Goal: Find contact information: Find contact information

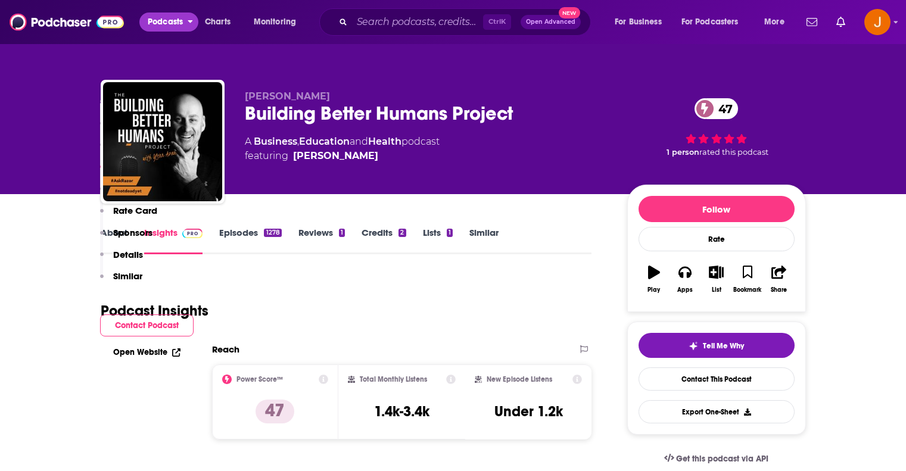
scroll to position [913, 0]
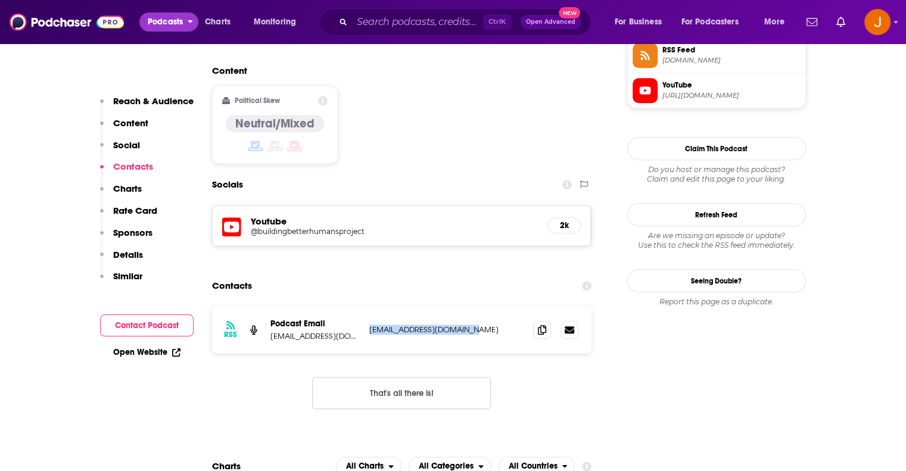
click at [169, 18] on span "Podcasts" at bounding box center [165, 22] width 35 height 17
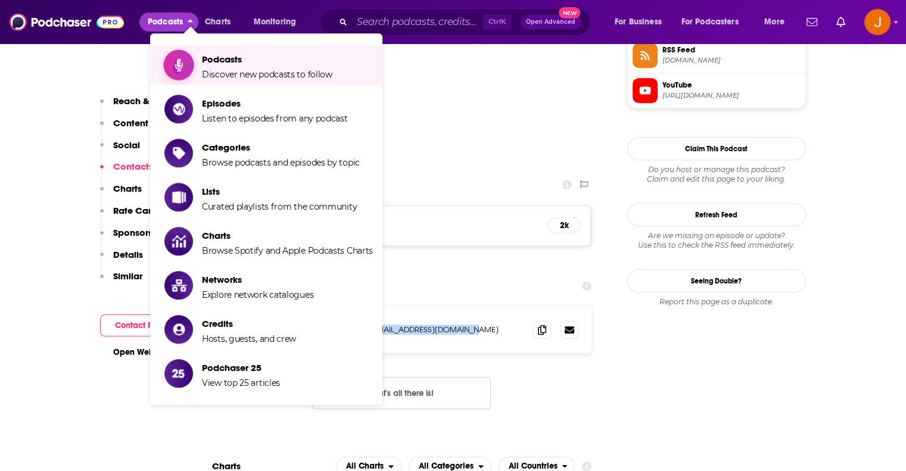
click at [242, 64] on span "Podcasts" at bounding box center [267, 59] width 130 height 11
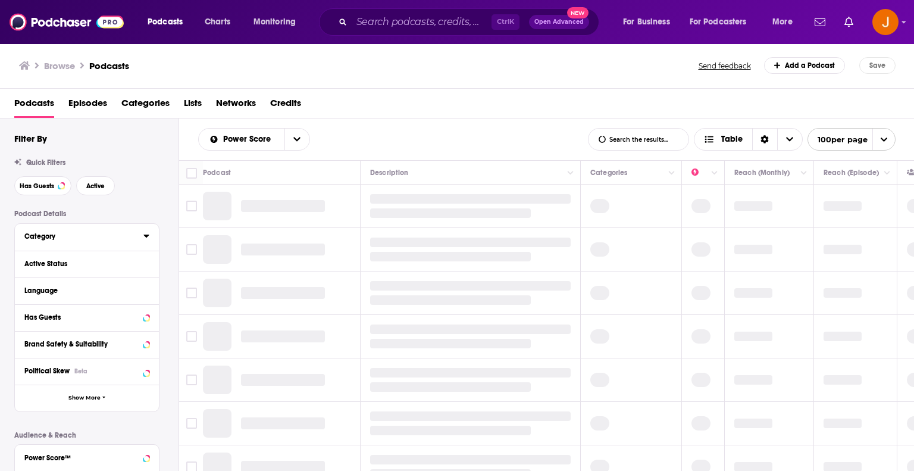
click at [143, 233] on icon at bounding box center [146, 236] width 6 height 10
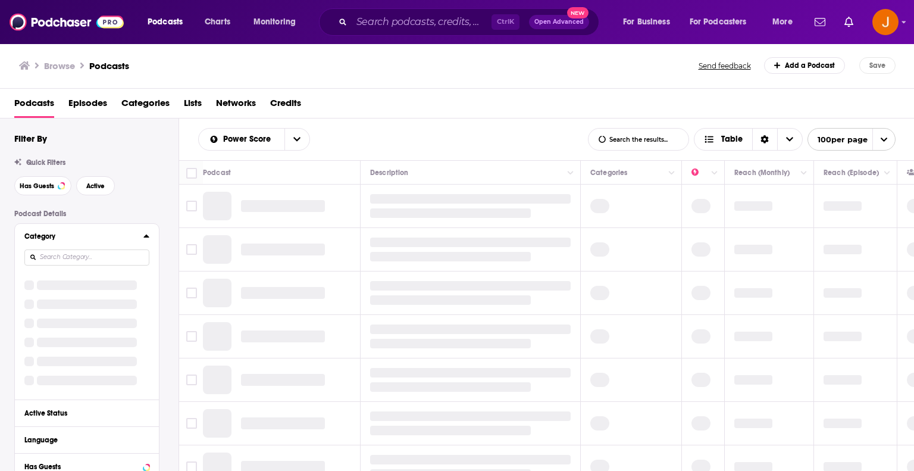
click at [85, 259] on input at bounding box center [86, 257] width 125 height 16
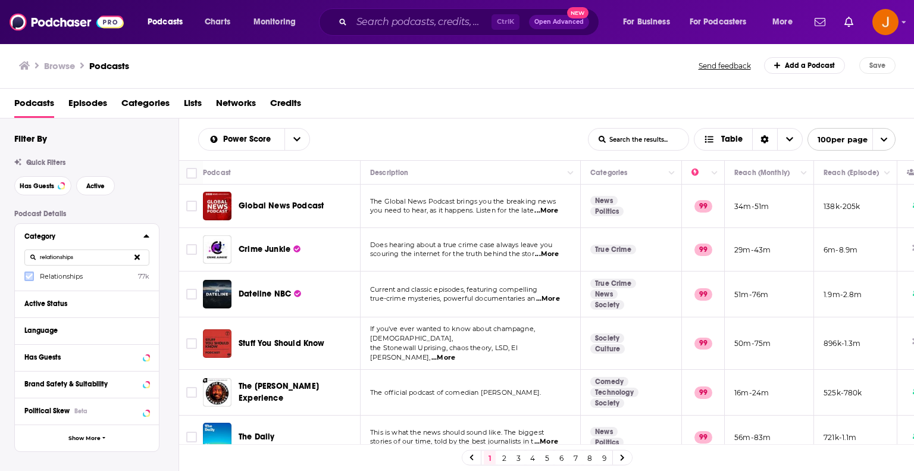
type input "relationships"
click at [30, 276] on icon at bounding box center [29, 276] width 7 height 5
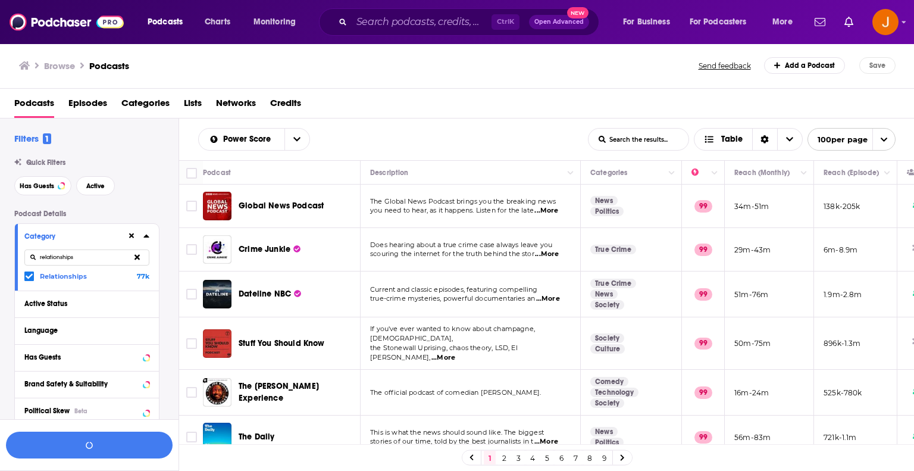
click at [145, 195] on div "Has Guests Active" at bounding box center [96, 185] width 164 height 19
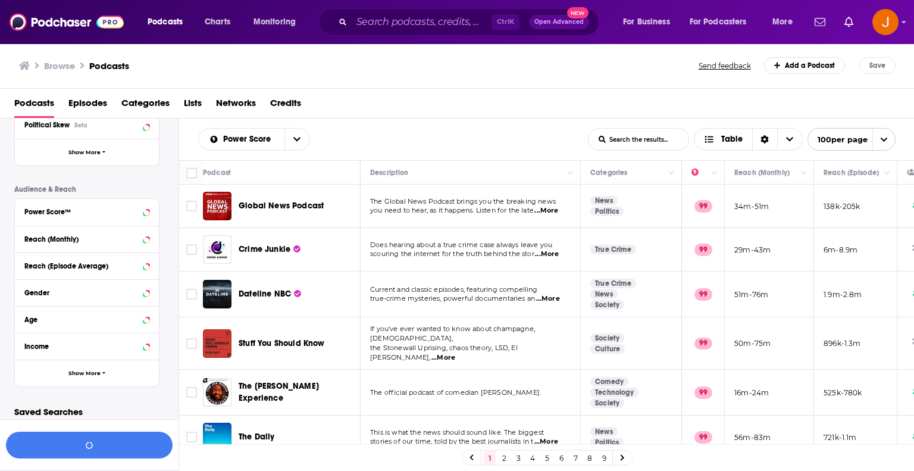
scroll to position [291, 0]
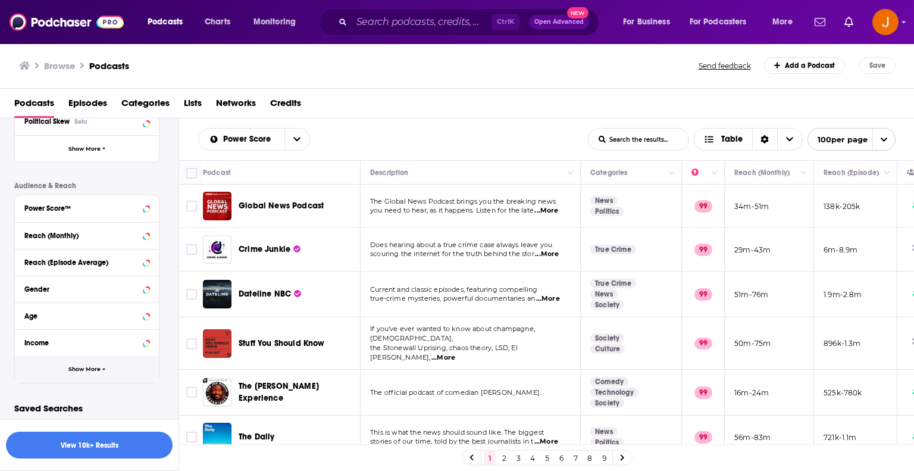
click at [88, 366] on span "Show More" at bounding box center [84, 369] width 32 height 7
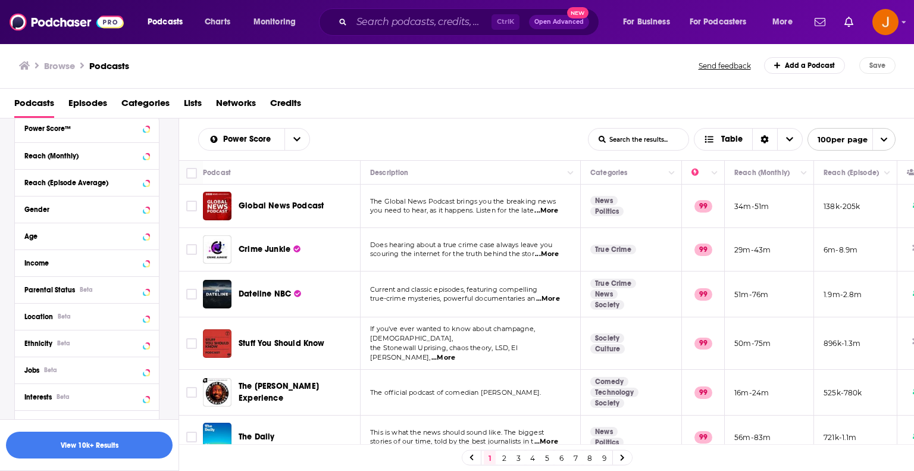
scroll to position [370, 0]
click at [146, 313] on icon at bounding box center [146, 316] width 6 height 10
click at [45, 338] on input at bounding box center [86, 337] width 125 height 16
type input "aus"
drag, startPoint x: 31, startPoint y: 368, endPoint x: 70, endPoint y: 368, distance: 39.3
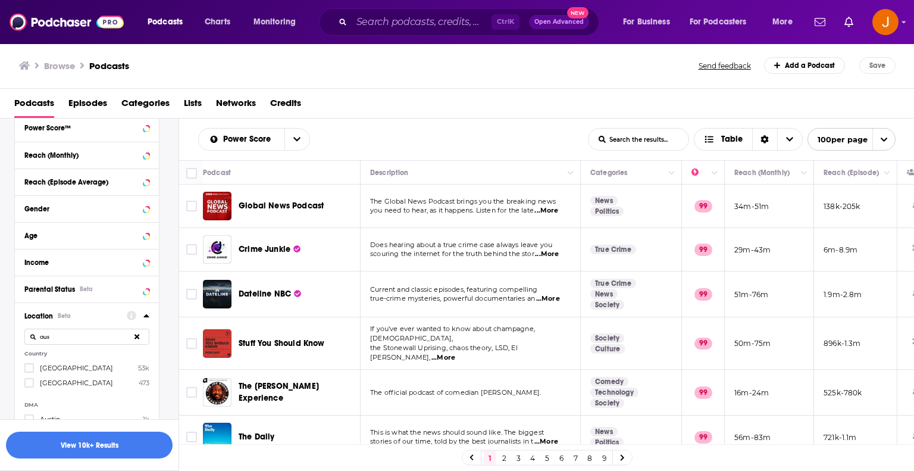
click at [31, 368] on icon at bounding box center [29, 367] width 7 height 7
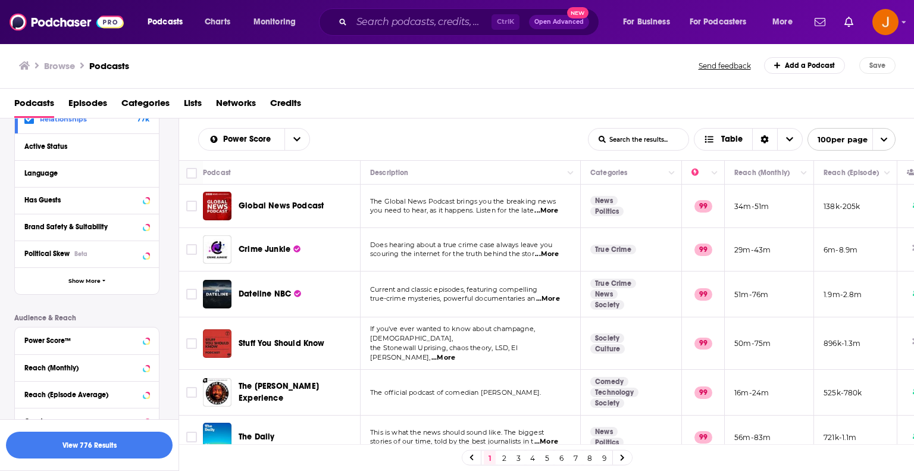
scroll to position [155, 0]
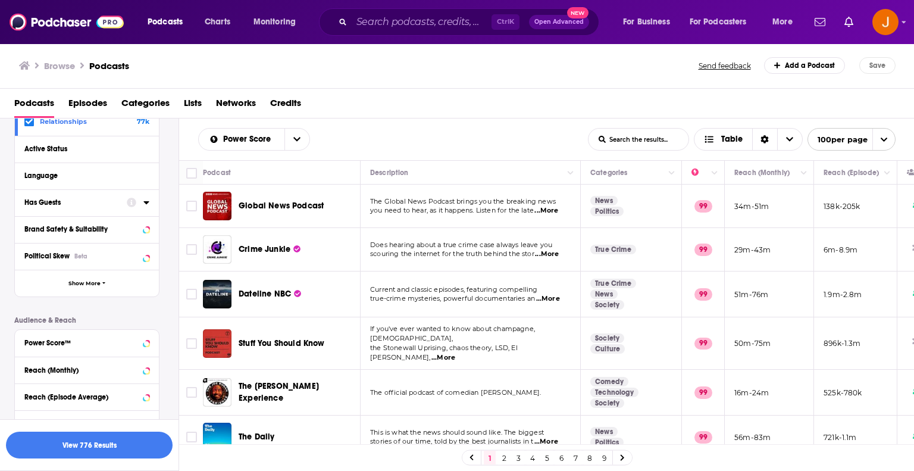
click at [145, 201] on icon at bounding box center [145, 202] width 5 height 3
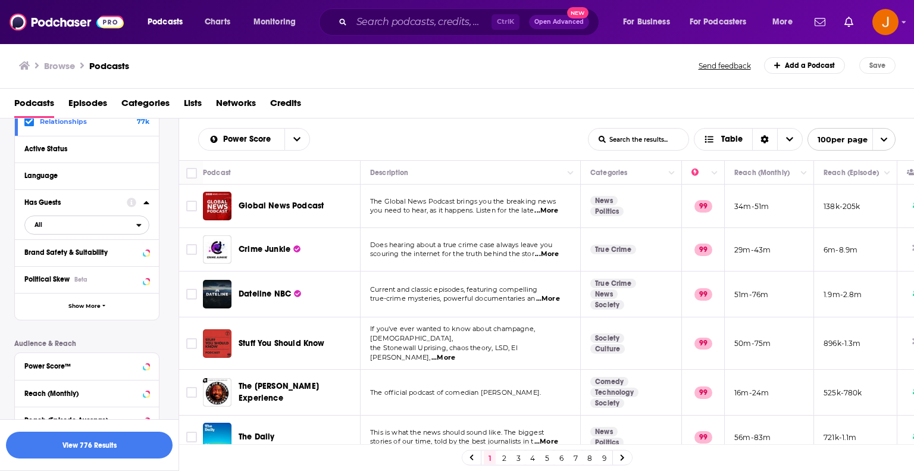
click at [139, 223] on icon "open menu" at bounding box center [138, 225] width 5 height 8
click at [68, 263] on span "Has guests" at bounding box center [63, 264] width 67 height 7
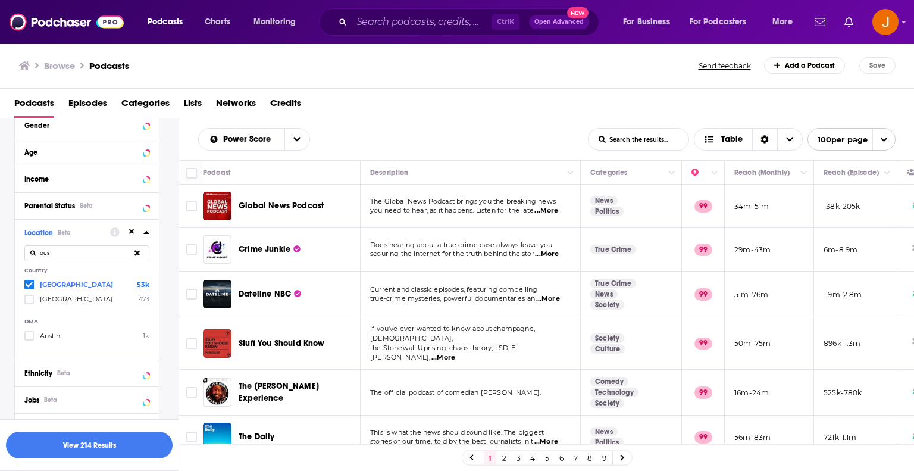
scroll to position [516, 0]
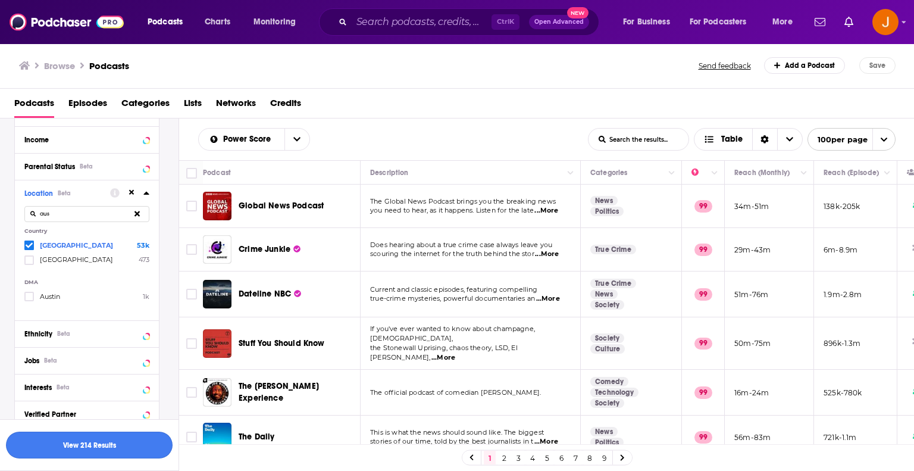
click at [93, 446] on button "View 214 Results" at bounding box center [89, 445] width 167 height 27
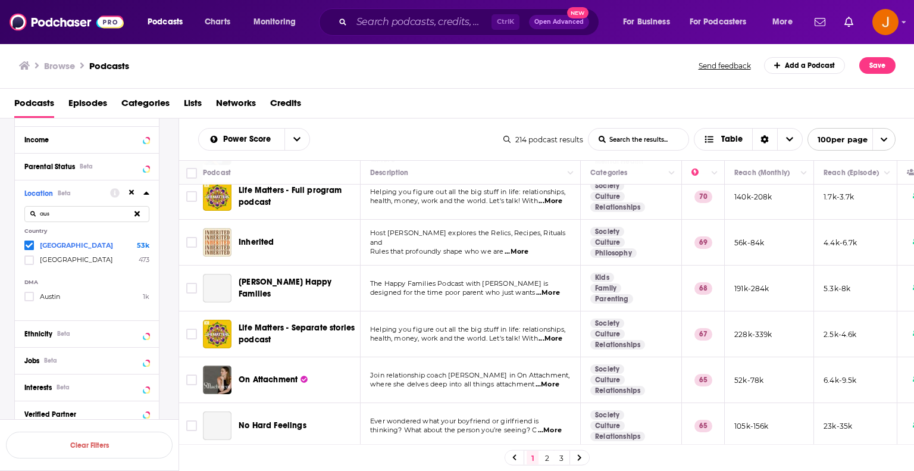
scroll to position [198, 0]
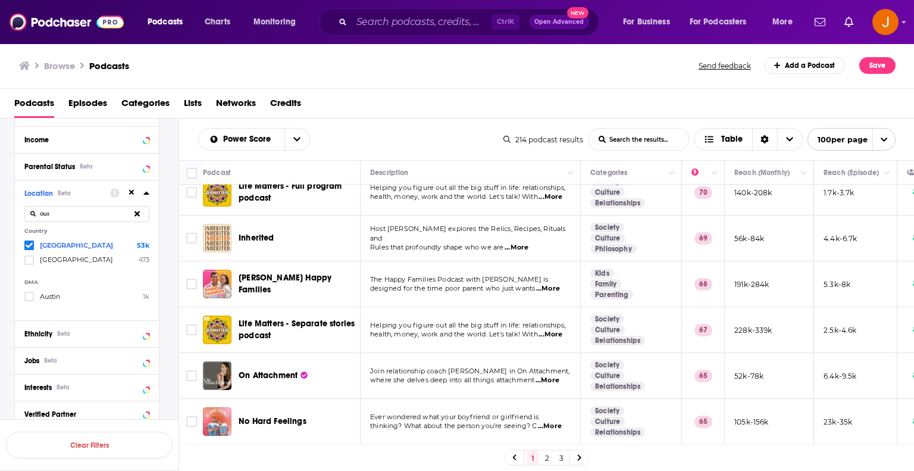
click at [520, 243] on span "...More" at bounding box center [517, 248] width 24 height 10
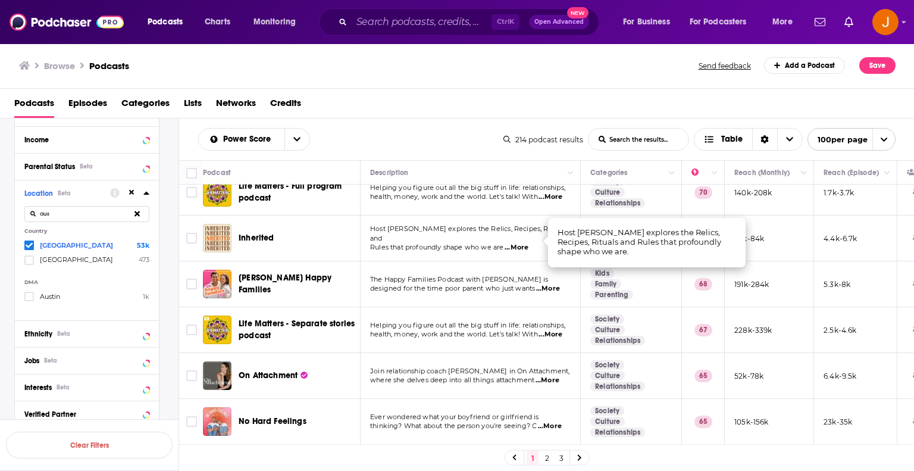
click at [440, 275] on span "The Happy Families Podcast with [PERSON_NAME] is" at bounding box center [459, 279] width 178 height 8
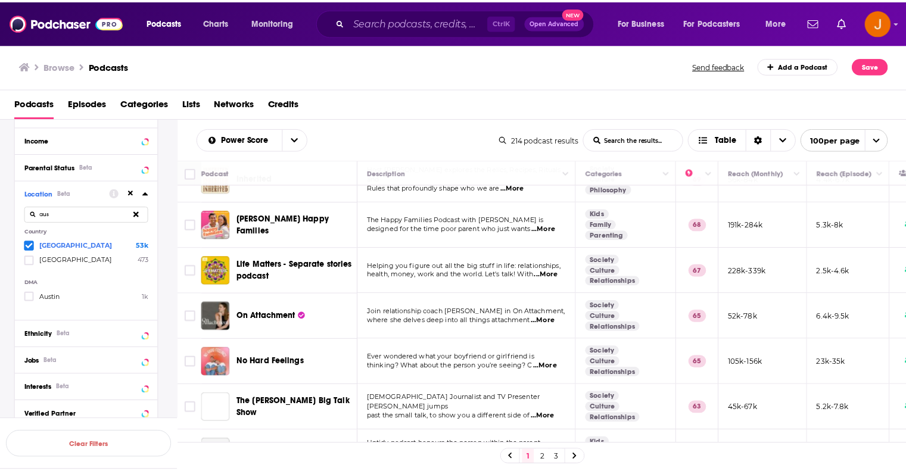
scroll to position [277, 0]
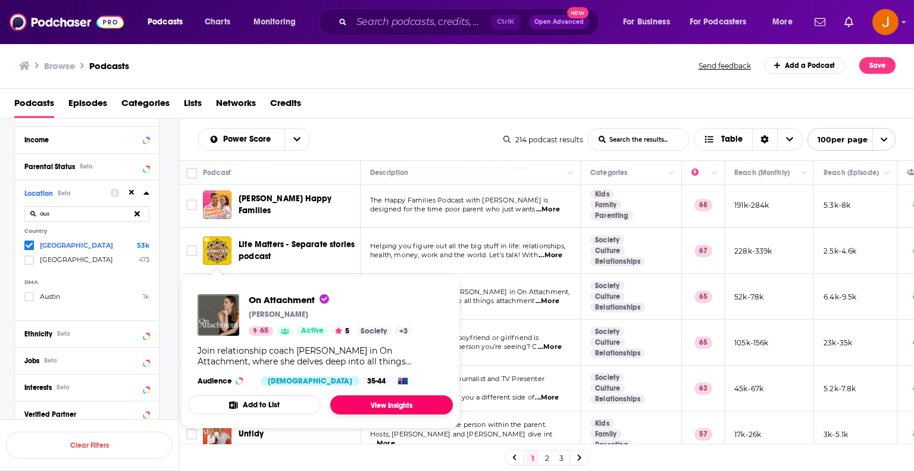
click at [391, 403] on link "View Insights" at bounding box center [391, 404] width 123 height 19
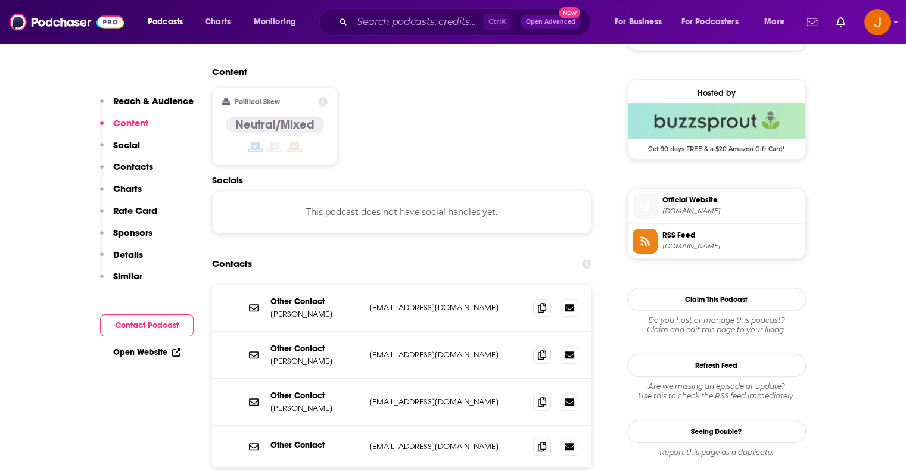
scroll to position [992, 0]
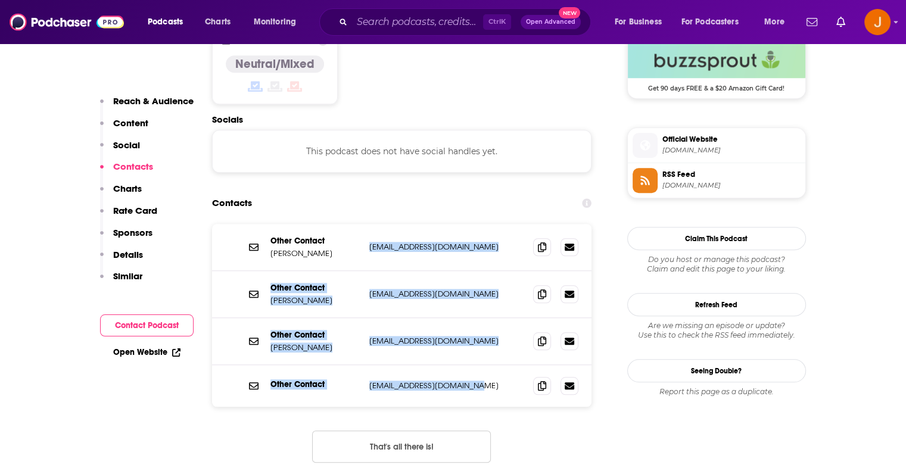
drag, startPoint x: 476, startPoint y: 327, endPoint x: 369, endPoint y: 188, distance: 176.2
click at [369, 224] on div "Other Contact [PERSON_NAME] [EMAIL_ADDRESS][DOMAIN_NAME] [EMAIL_ADDRESS][DOMAIN…" at bounding box center [402, 315] width 380 height 183
copy div "[EMAIL_ADDRESS][DOMAIN_NAME] [EMAIL_ADDRESS][DOMAIN_NAME] Other Contact [PERSON…"
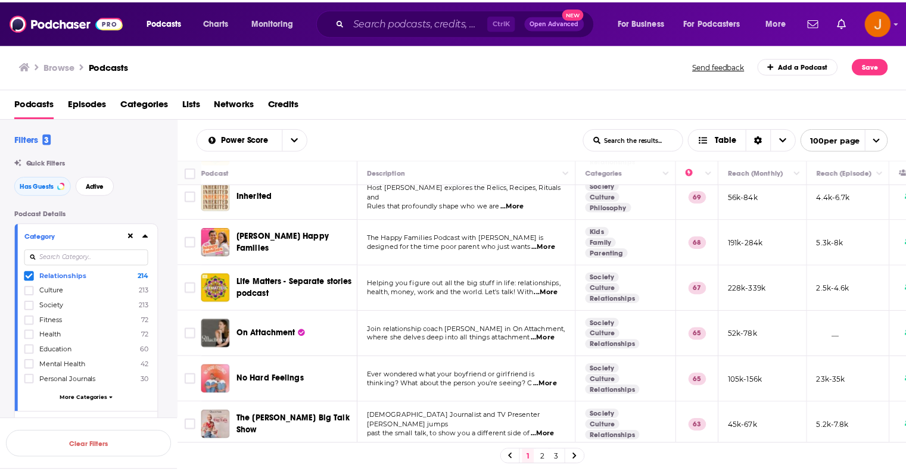
scroll to position [277, 0]
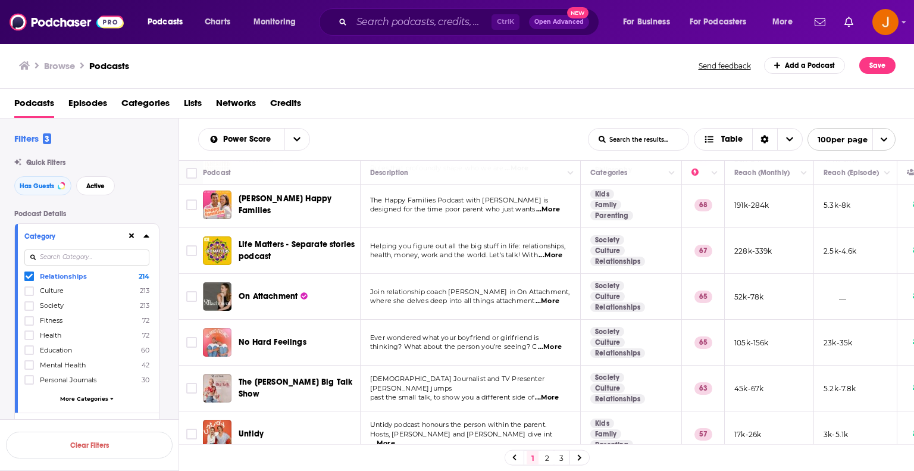
click at [548, 342] on span "...More" at bounding box center [550, 347] width 24 height 10
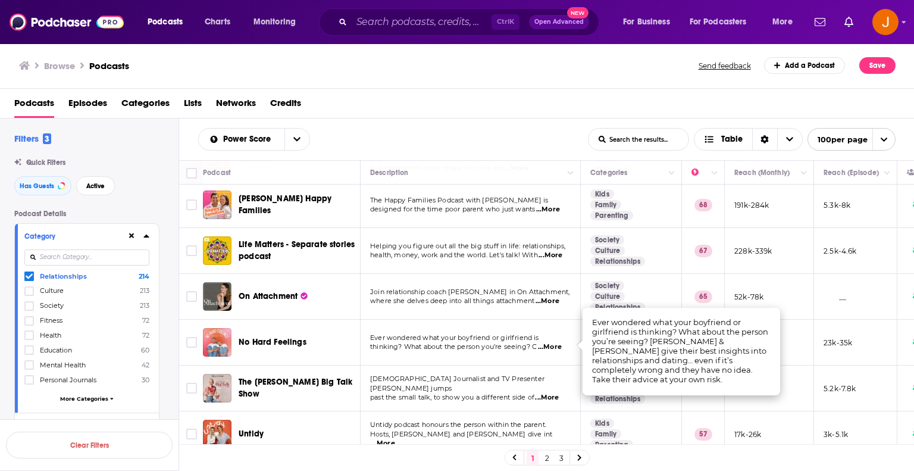
click at [552, 342] on span "...More" at bounding box center [550, 347] width 24 height 10
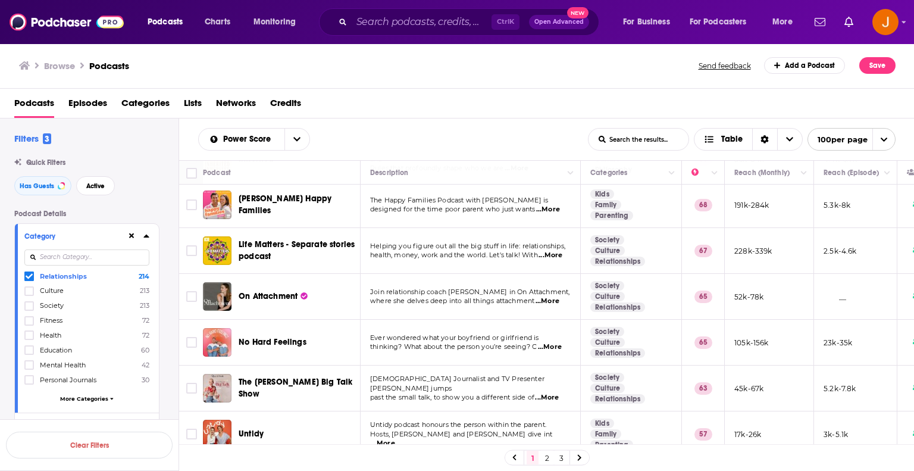
click at [550, 344] on span "...More" at bounding box center [550, 347] width 24 height 10
click at [414, 336] on span "Ever wondered what your boyfriend or girlfriend is" at bounding box center [454, 337] width 169 height 8
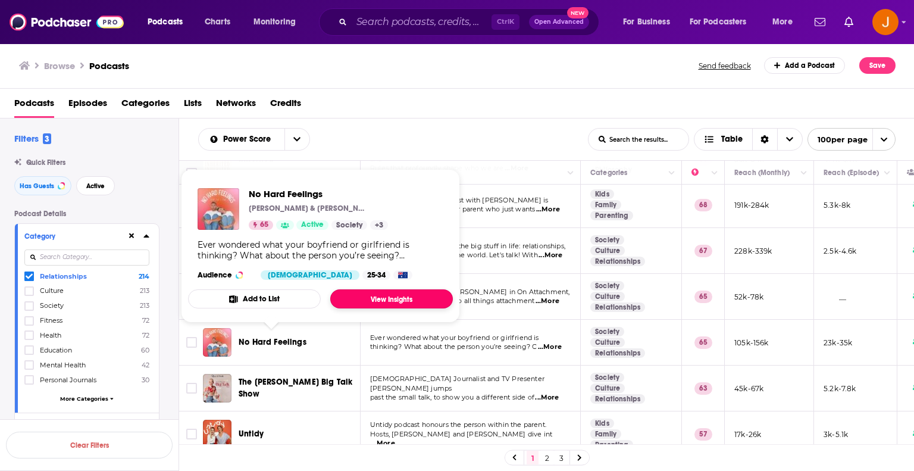
click at [377, 294] on link "View Insights" at bounding box center [391, 298] width 123 height 19
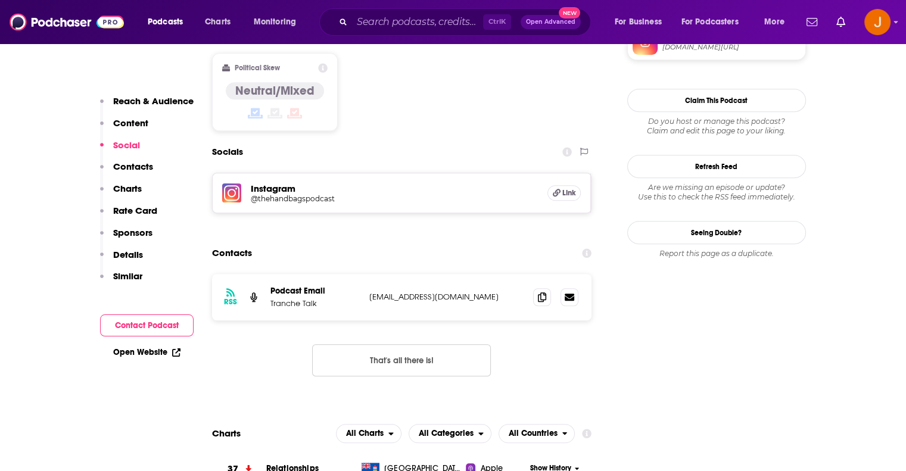
scroll to position [992, 0]
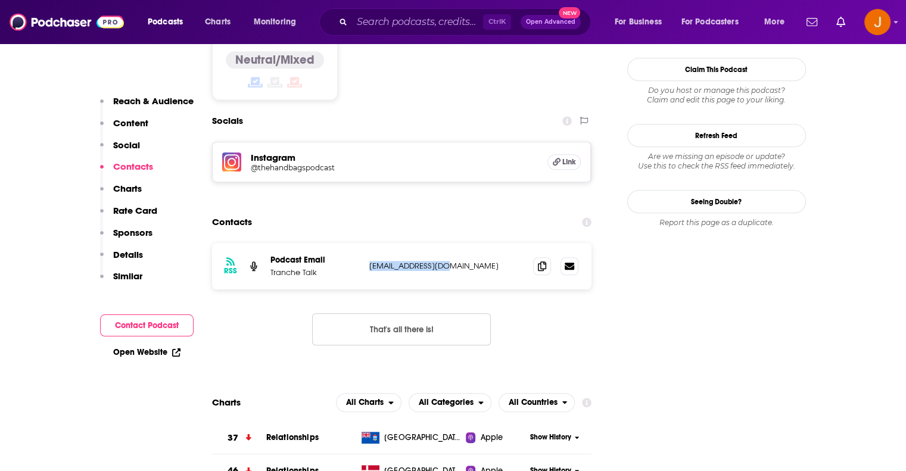
drag, startPoint x: 452, startPoint y: 196, endPoint x: 369, endPoint y: 196, distance: 83.3
click at [369, 261] on p "[EMAIL_ADDRESS][DOMAIN_NAME]" at bounding box center [446, 266] width 155 height 10
copy p "[EMAIL_ADDRESS][DOMAIN_NAME]"
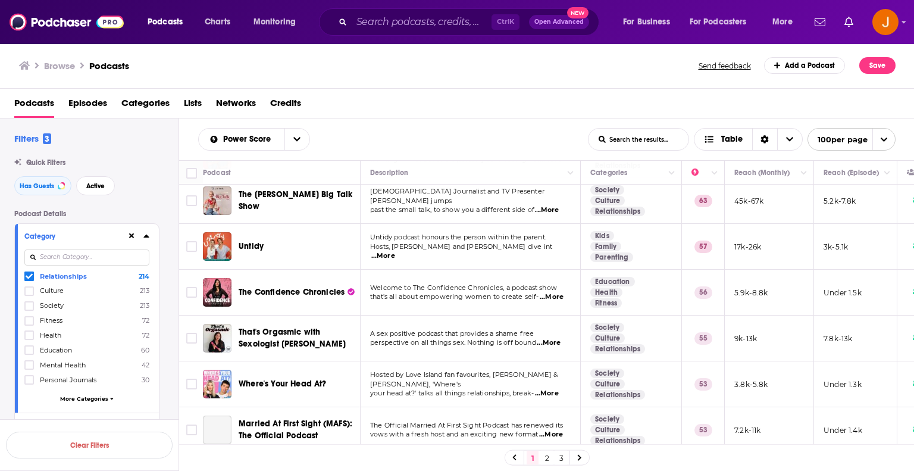
scroll to position [476, 0]
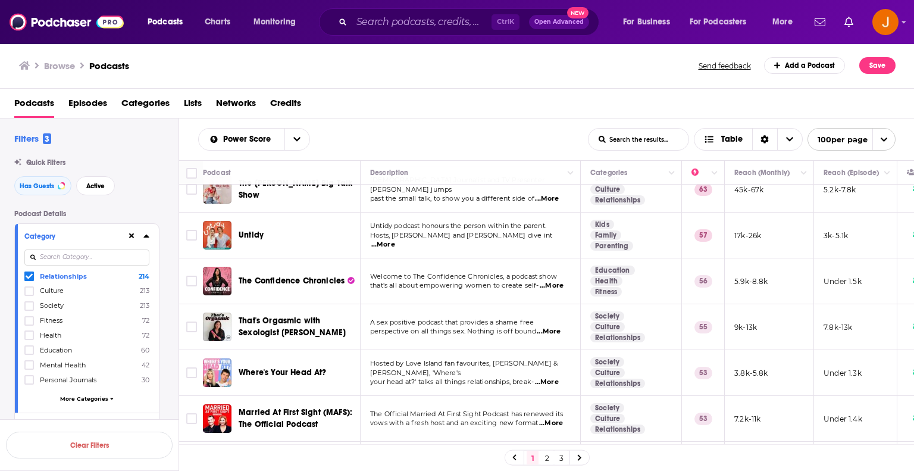
click at [552, 282] on span "...More" at bounding box center [552, 286] width 24 height 10
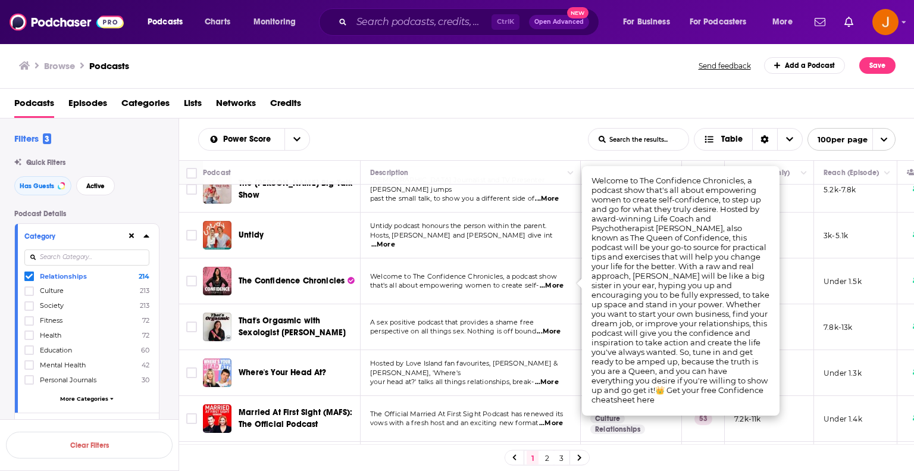
click at [425, 281] on span "that's all about empowering women to create self-" at bounding box center [454, 285] width 168 height 8
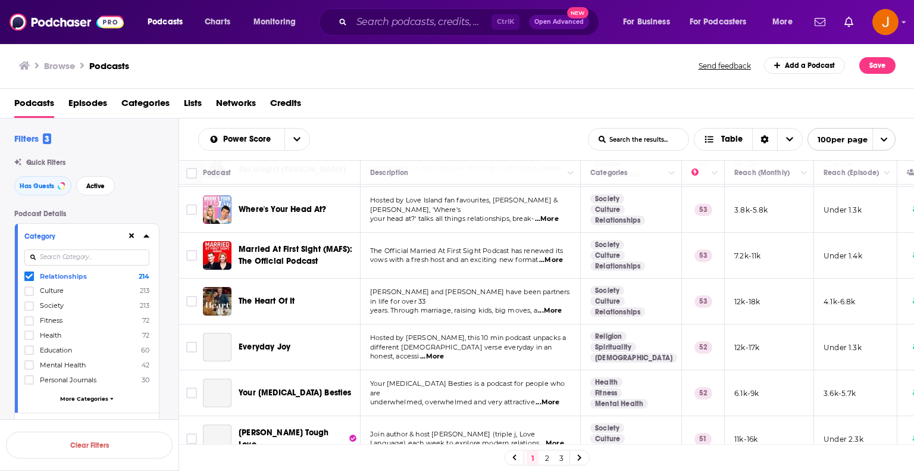
scroll to position [675, 0]
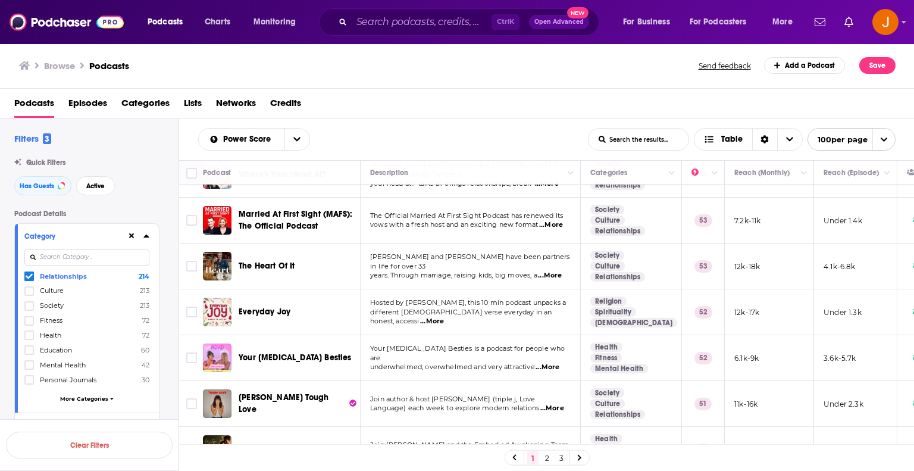
click at [550, 271] on span "...More" at bounding box center [550, 276] width 24 height 10
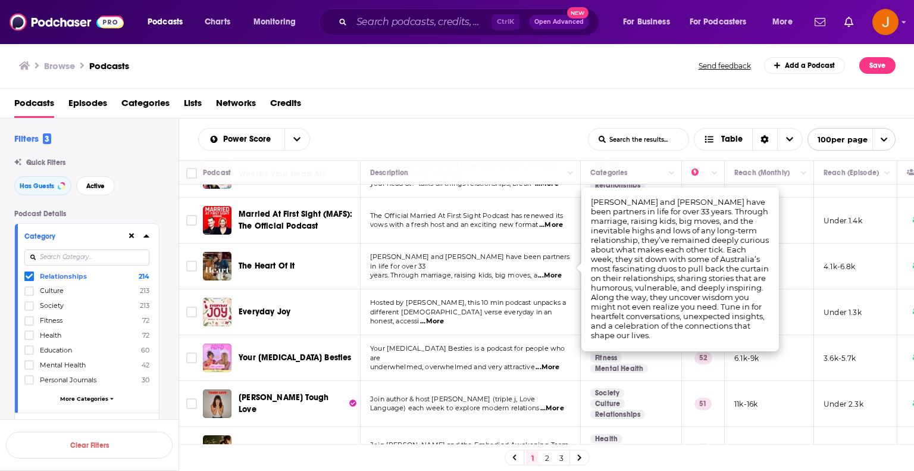
click at [550, 271] on span "...More" at bounding box center [550, 276] width 24 height 10
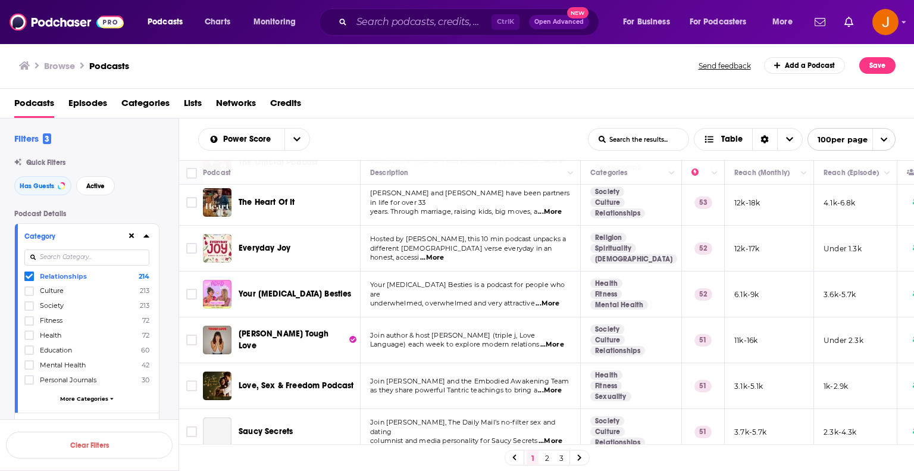
scroll to position [754, 0]
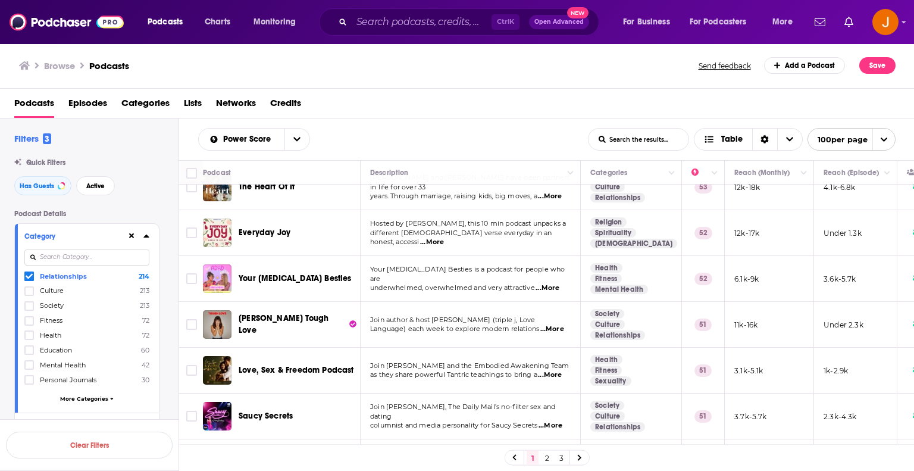
click at [551, 324] on span "...More" at bounding box center [553, 329] width 24 height 10
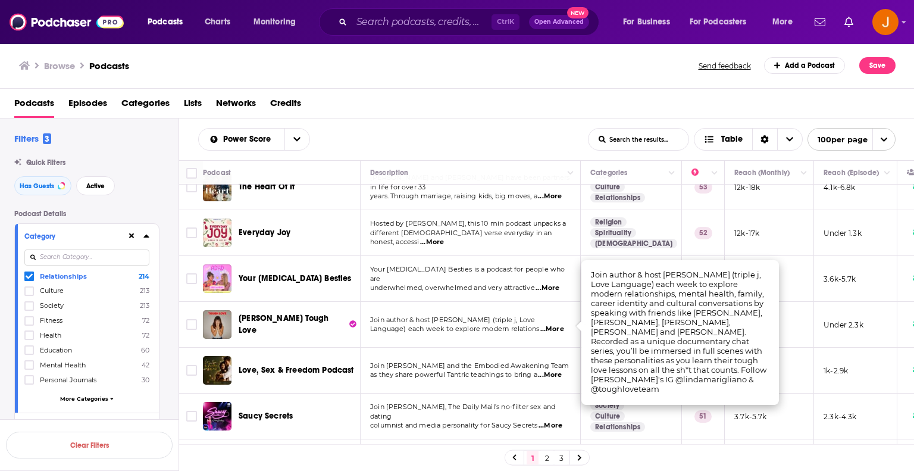
click at [501, 320] on p "Join author & host [PERSON_NAME] (triple j, Love" at bounding box center [470, 321] width 200 height 10
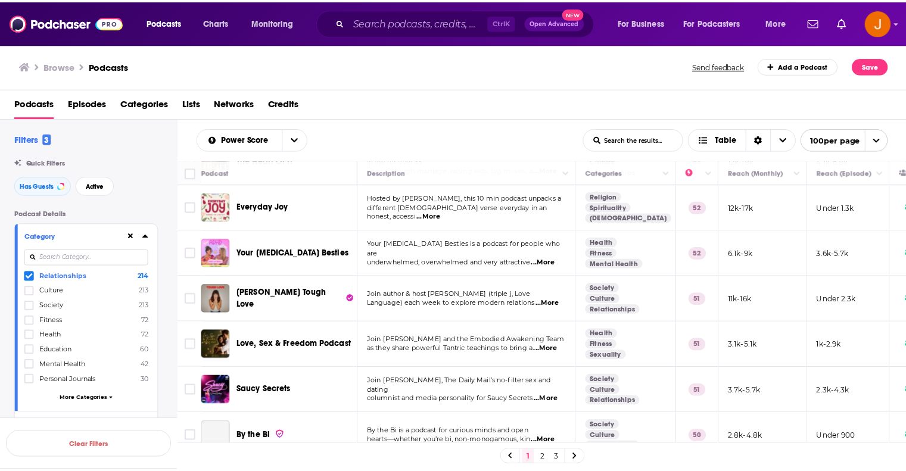
scroll to position [794, 0]
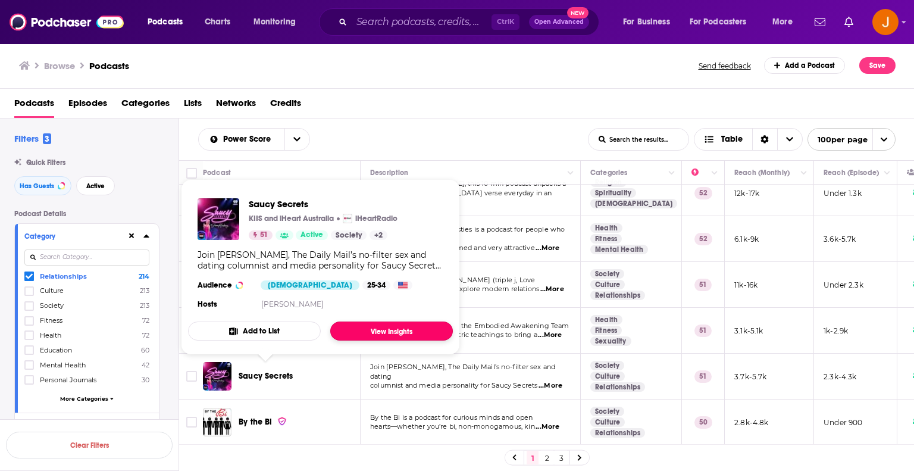
click at [386, 332] on link "View Insights" at bounding box center [391, 330] width 123 height 19
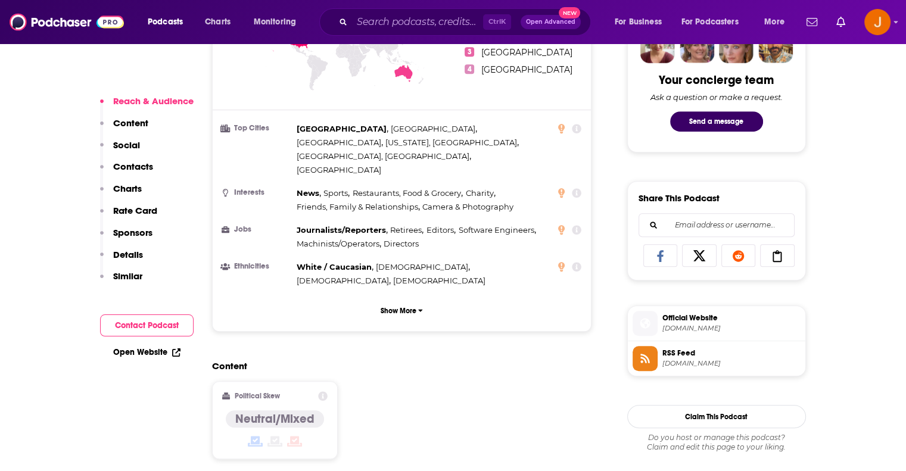
scroll to position [794, 0]
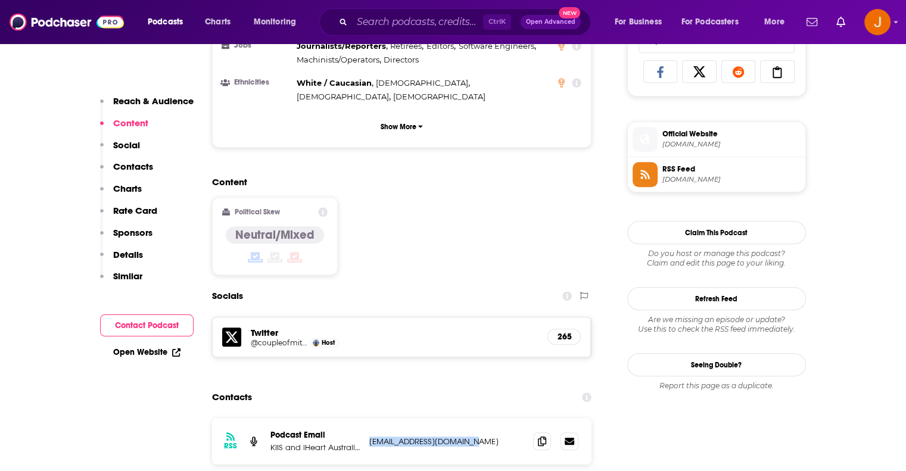
drag, startPoint x: 484, startPoint y: 397, endPoint x: 366, endPoint y: 395, distance: 117.9
click at [366, 418] on div "RSS Podcast Email KIIS and iHeart Australia [EMAIL_ADDRESS][DOMAIN_NAME] [EMAIL…" at bounding box center [402, 441] width 380 height 46
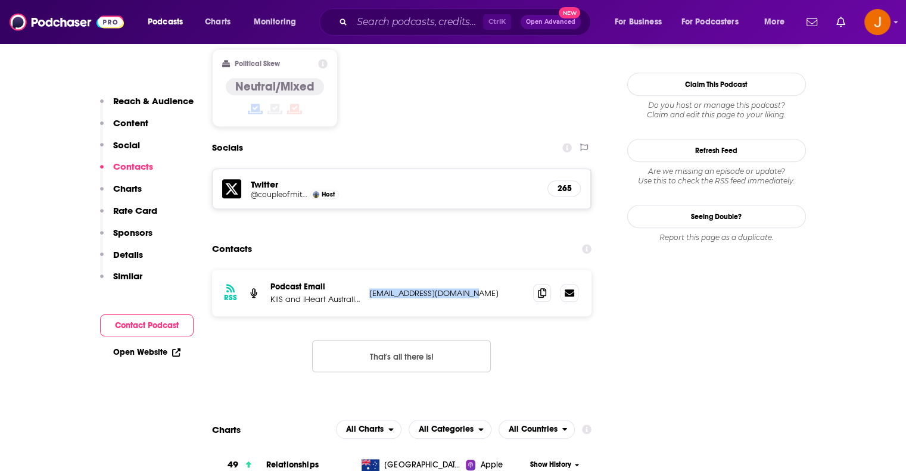
scroll to position [953, 0]
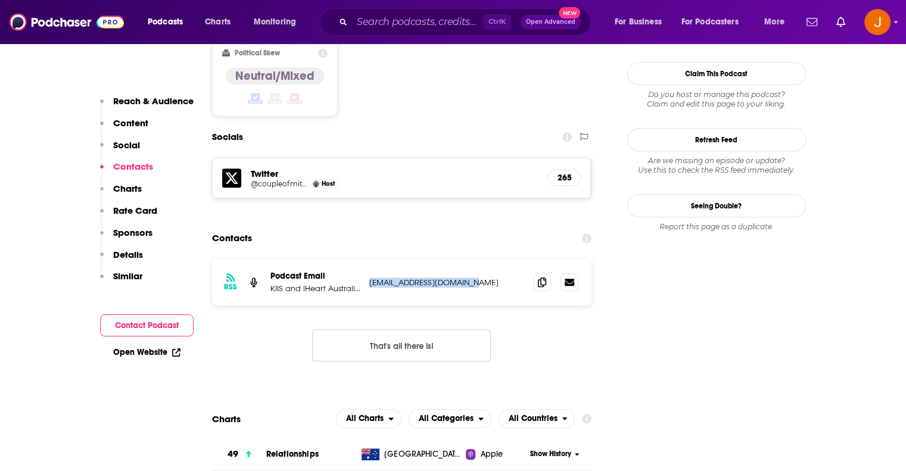
copy p "[EMAIL_ADDRESS][DOMAIN_NAME]"
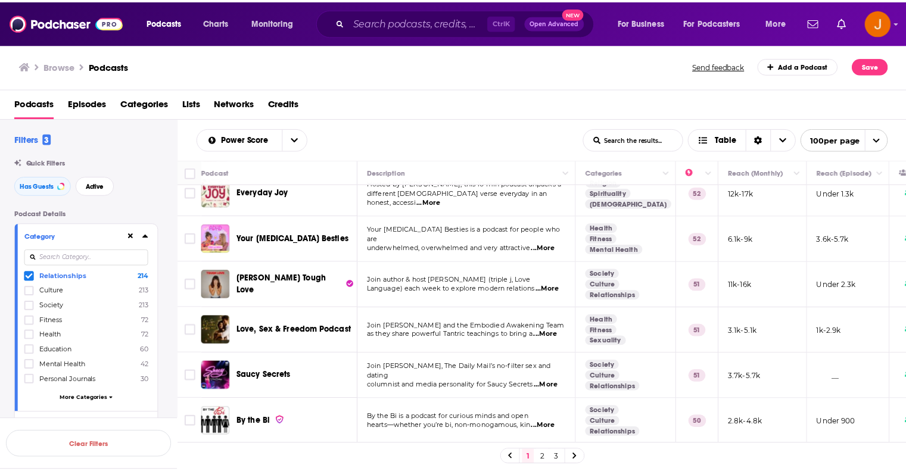
scroll to position [873, 0]
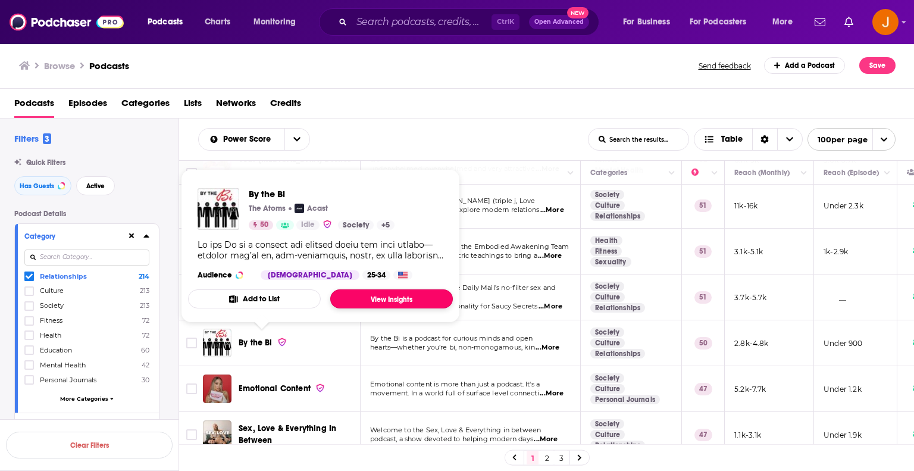
click at [371, 296] on link "View Insights" at bounding box center [391, 298] width 123 height 19
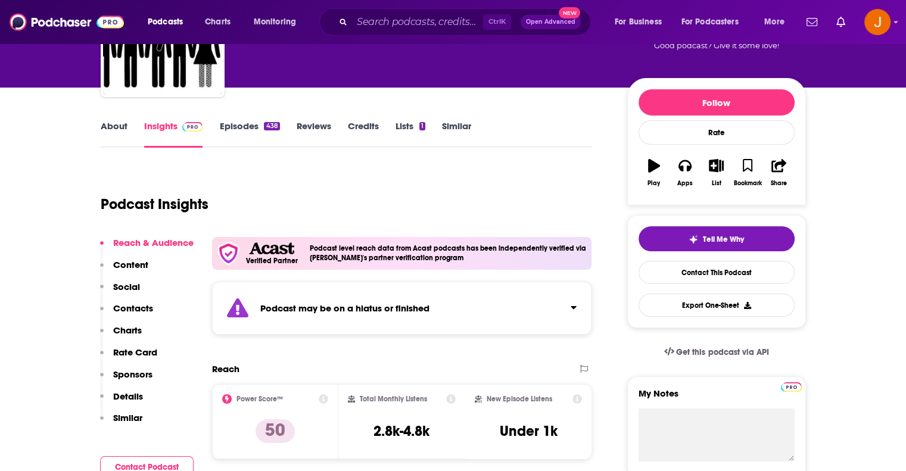
scroll to position [119, 0]
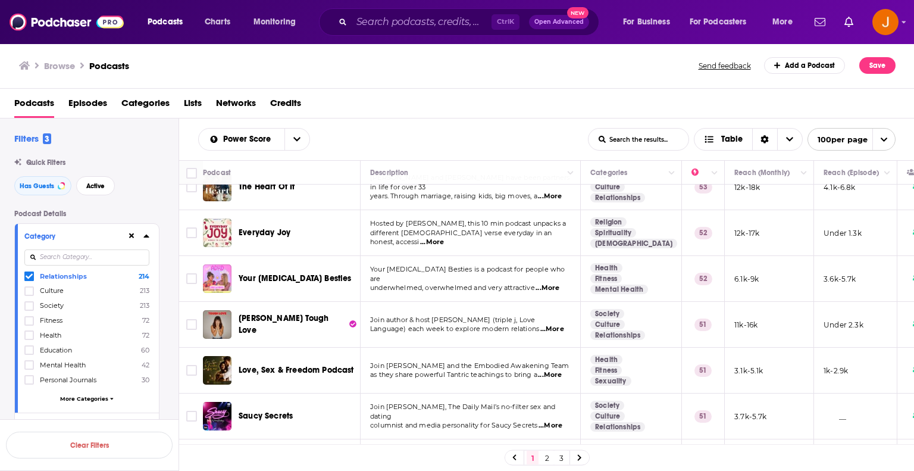
scroll to position [953, 0]
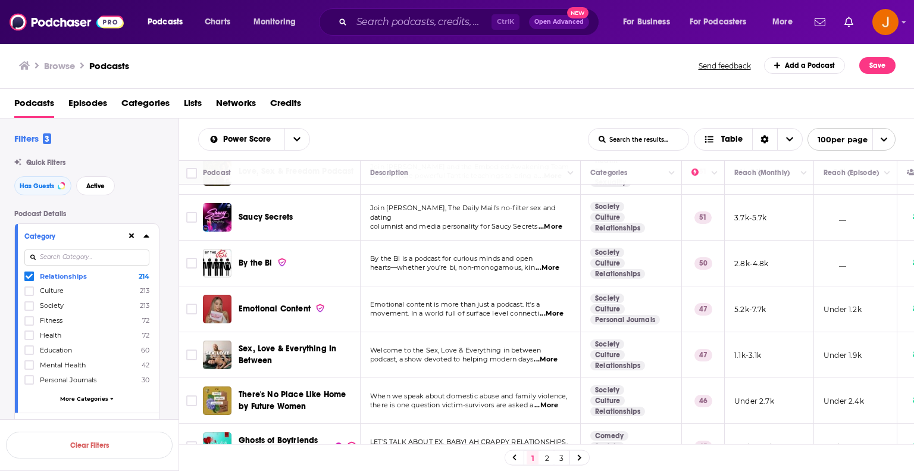
click at [557, 309] on span "...More" at bounding box center [552, 314] width 24 height 10
click at [655, 95] on div "Podcasts Episodes Categories Lists Networks Credits" at bounding box center [459, 105] width 891 height 24
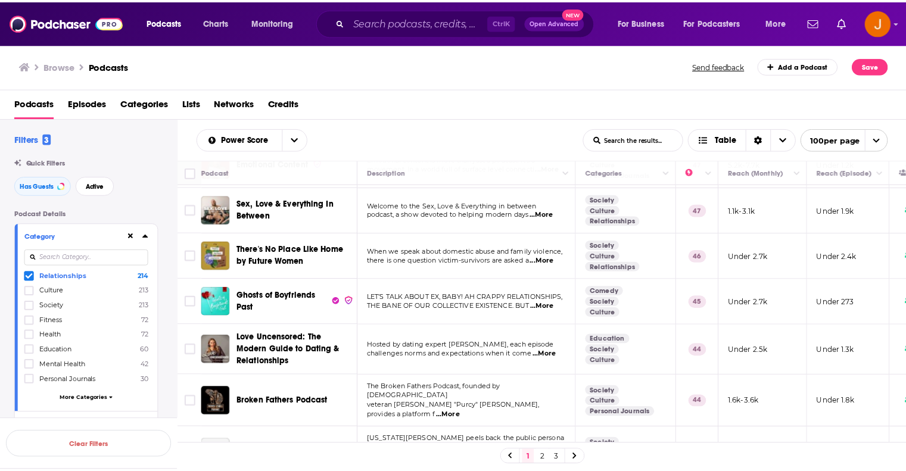
scroll to position [1111, 0]
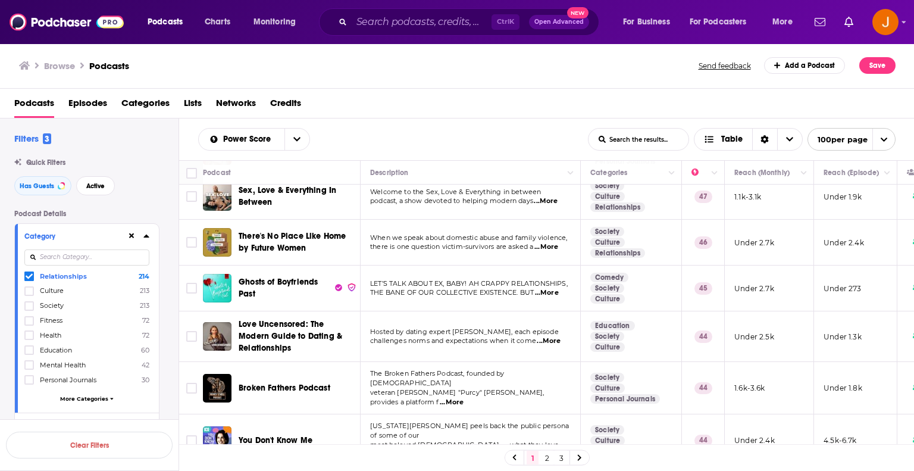
click at [552, 336] on span "...More" at bounding box center [549, 341] width 24 height 10
click at [438, 329] on span "Hosted by dating expert [PERSON_NAME], each episode" at bounding box center [464, 331] width 189 height 8
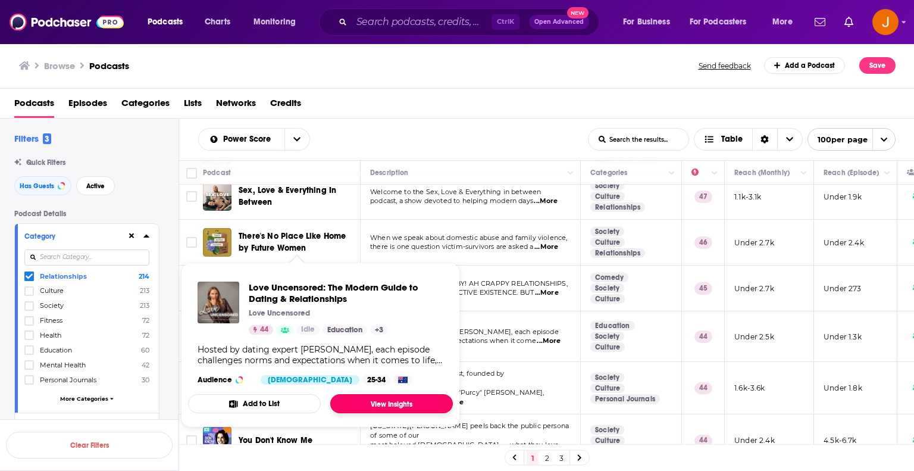
click at [401, 402] on link "View Insights" at bounding box center [391, 403] width 123 height 19
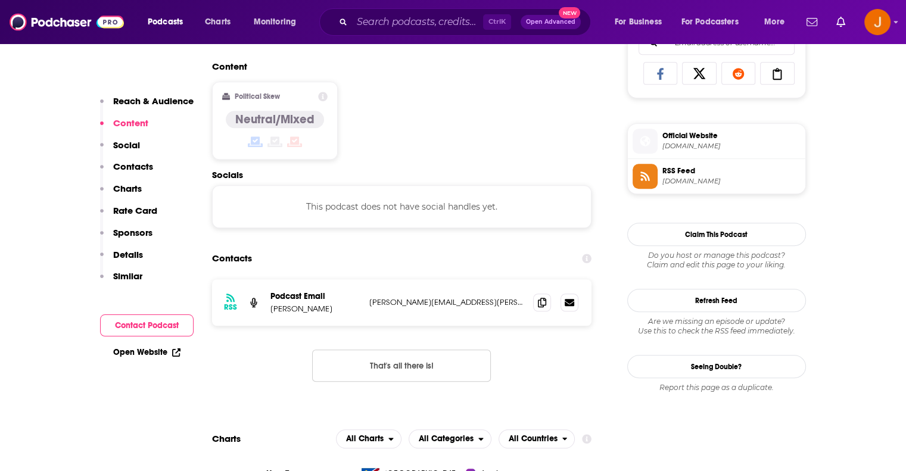
scroll to position [794, 0]
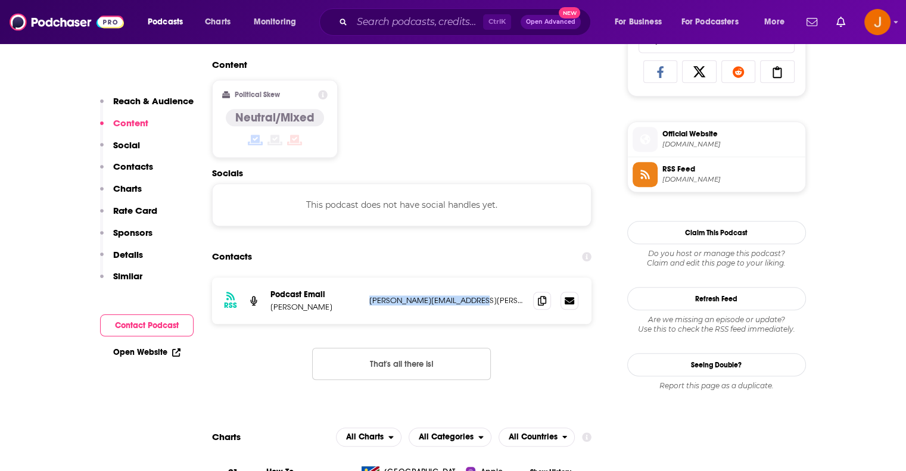
drag, startPoint x: 482, startPoint y: 302, endPoint x: 367, endPoint y: 301, distance: 114.9
click at [367, 301] on div "RSS Podcast Email [PERSON_NAME] [PERSON_NAME][EMAIL_ADDRESS][PERSON_NAME][DOMAI…" at bounding box center [402, 300] width 380 height 46
copy p "[PERSON_NAME][EMAIL_ADDRESS][PERSON_NAME][DOMAIN_NAME]"
